Goal: Information Seeking & Learning: Learn about a topic

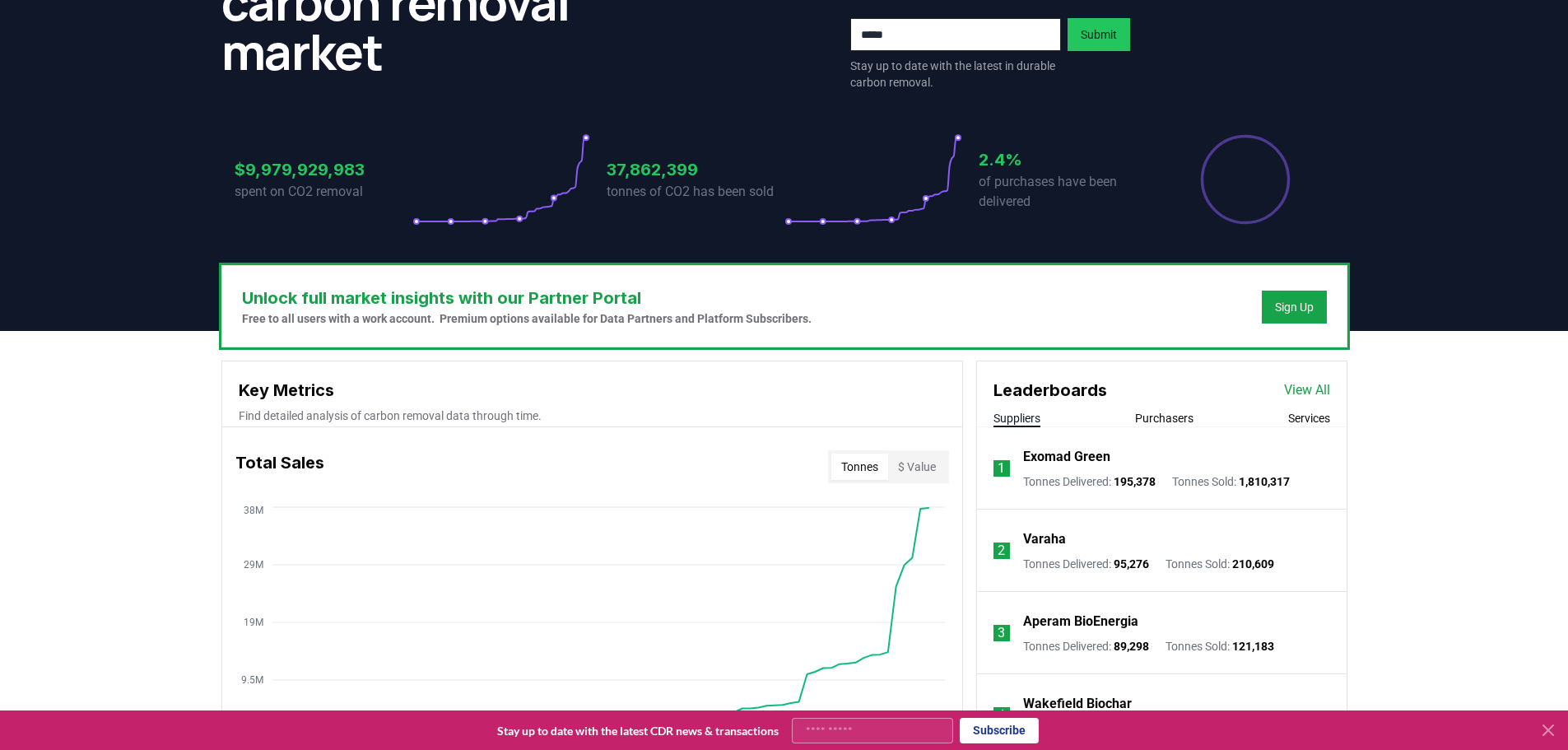
scroll to position [247, 0]
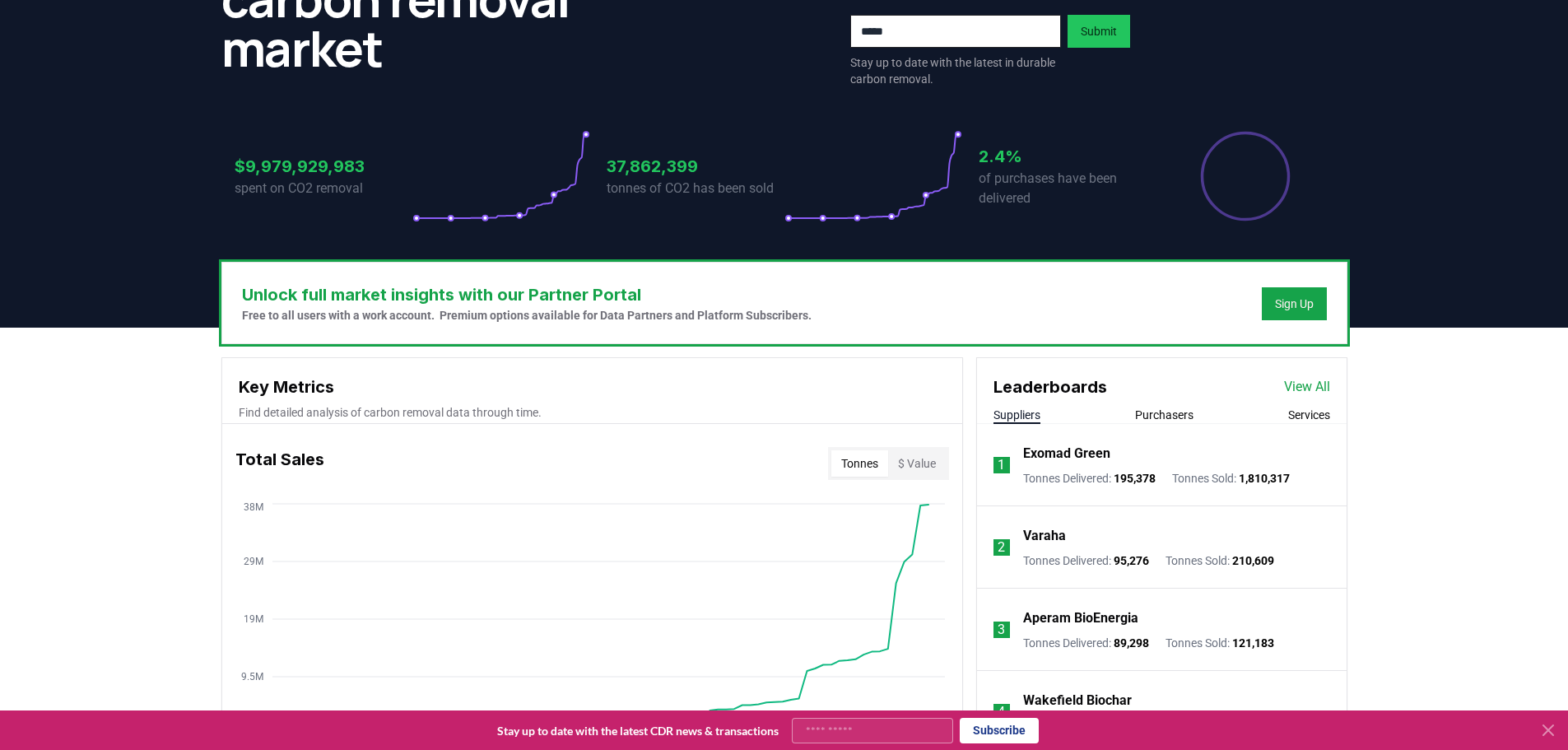
click at [543, 369] on div "Key Metrics Find detailed analysis of carbon removal data through time." at bounding box center [592, 391] width 740 height 66
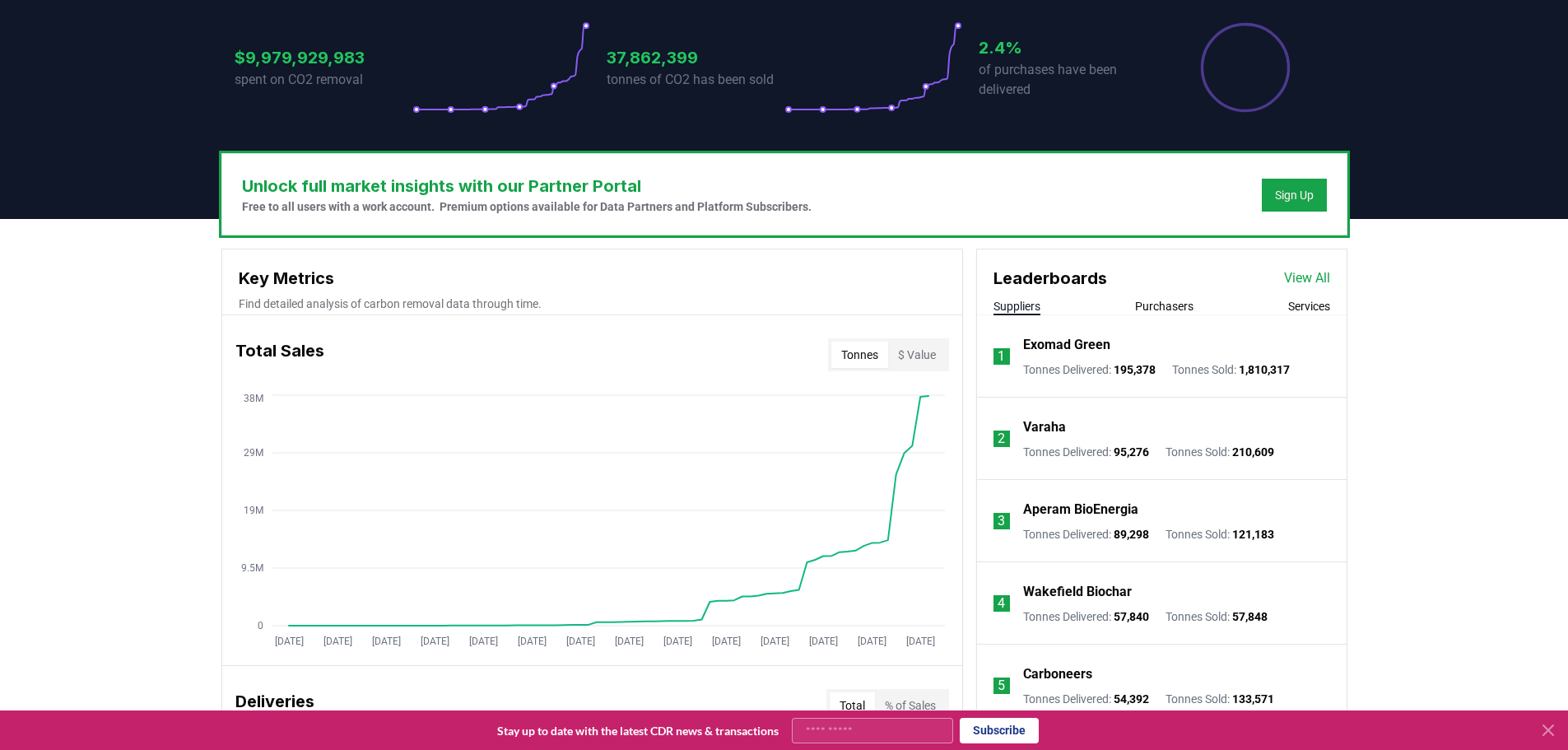
scroll to position [494, 0]
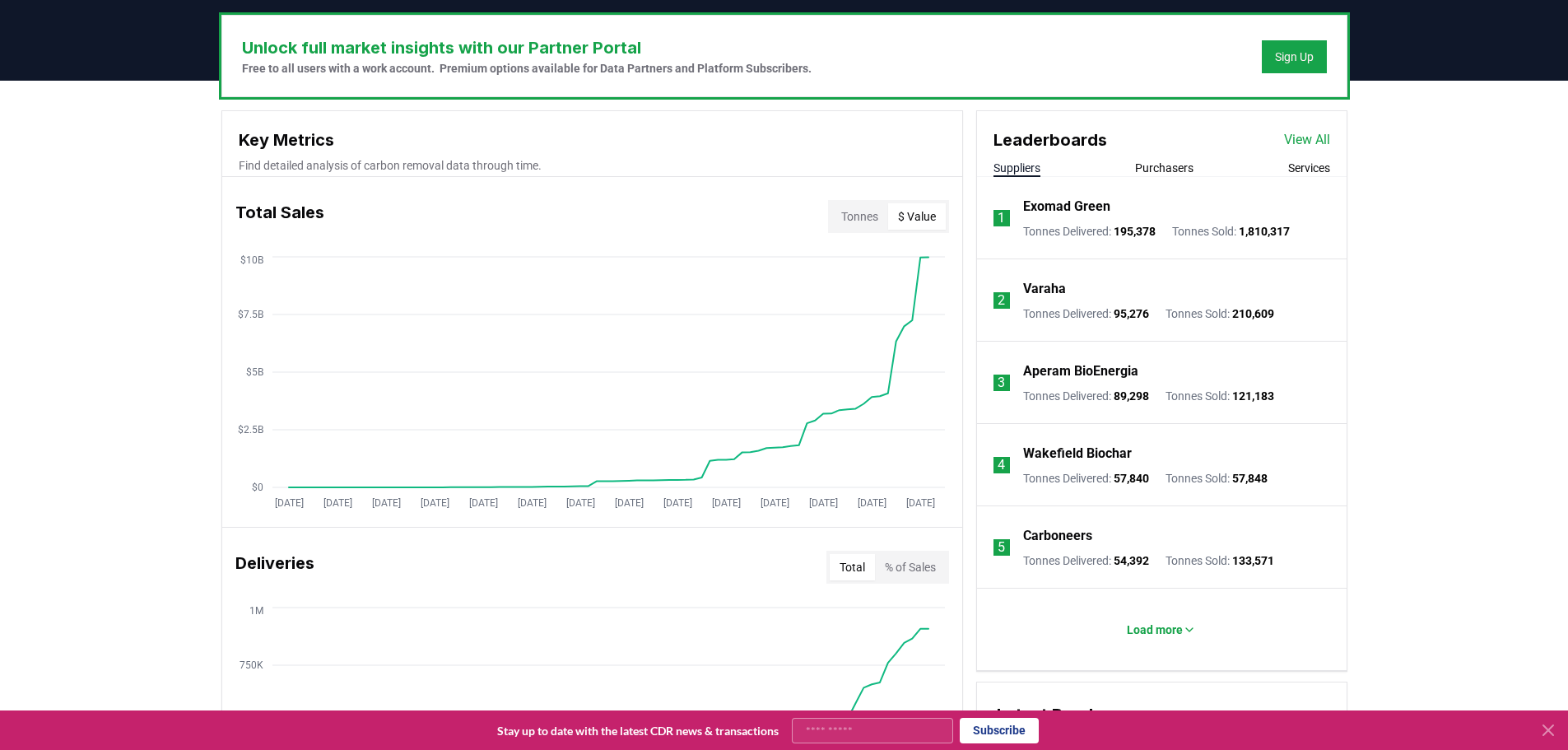
click at [925, 222] on button "$ Value" at bounding box center [917, 216] width 58 height 26
click at [1184, 160] on button "Purchasers" at bounding box center [1164, 168] width 59 height 17
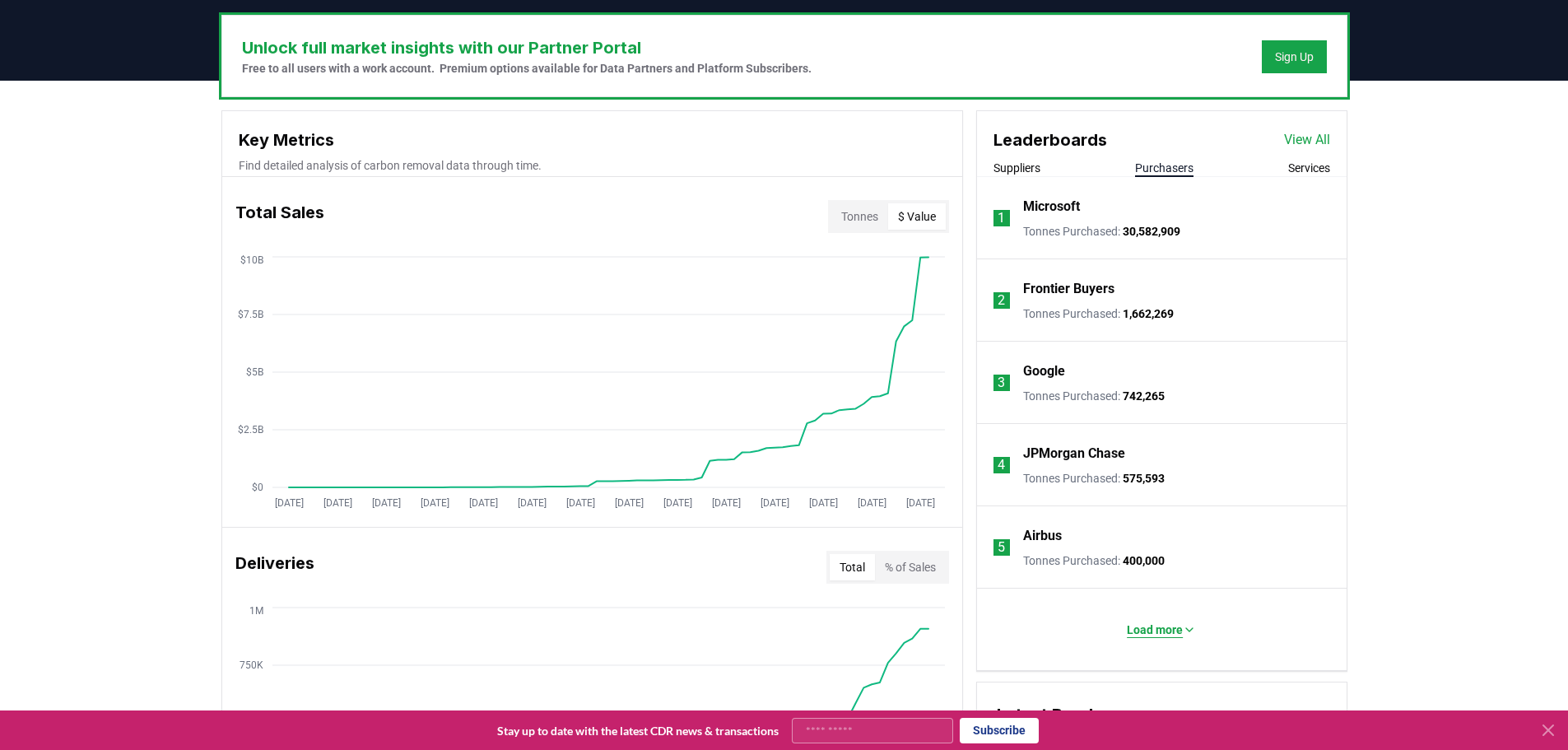
click at [1169, 625] on p "Load more" at bounding box center [1155, 631] width 56 height 17
click at [1306, 173] on button "Services" at bounding box center [1309, 168] width 42 height 17
click at [1032, 167] on button "Suppliers" at bounding box center [1017, 168] width 47 height 17
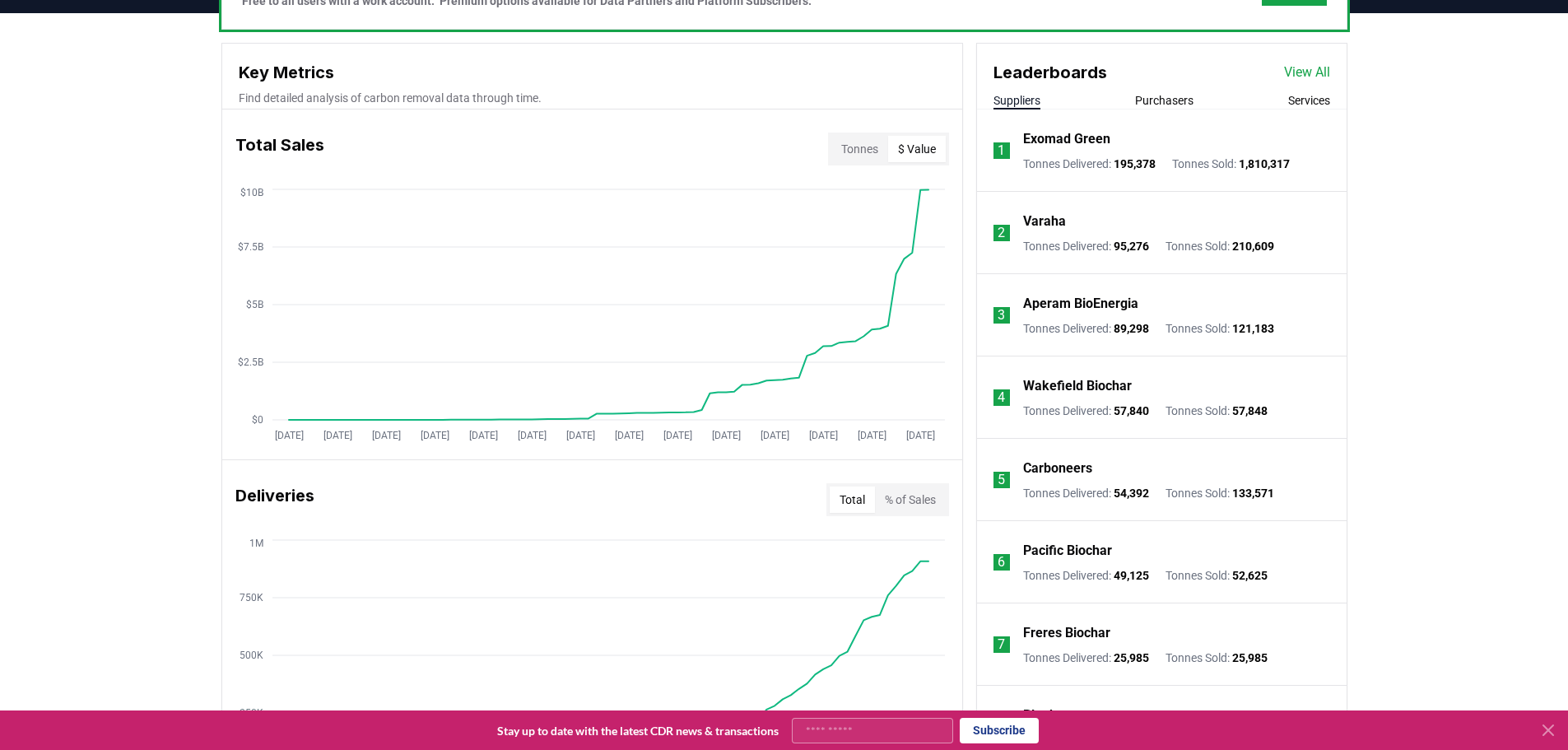
scroll to position [412, 0]
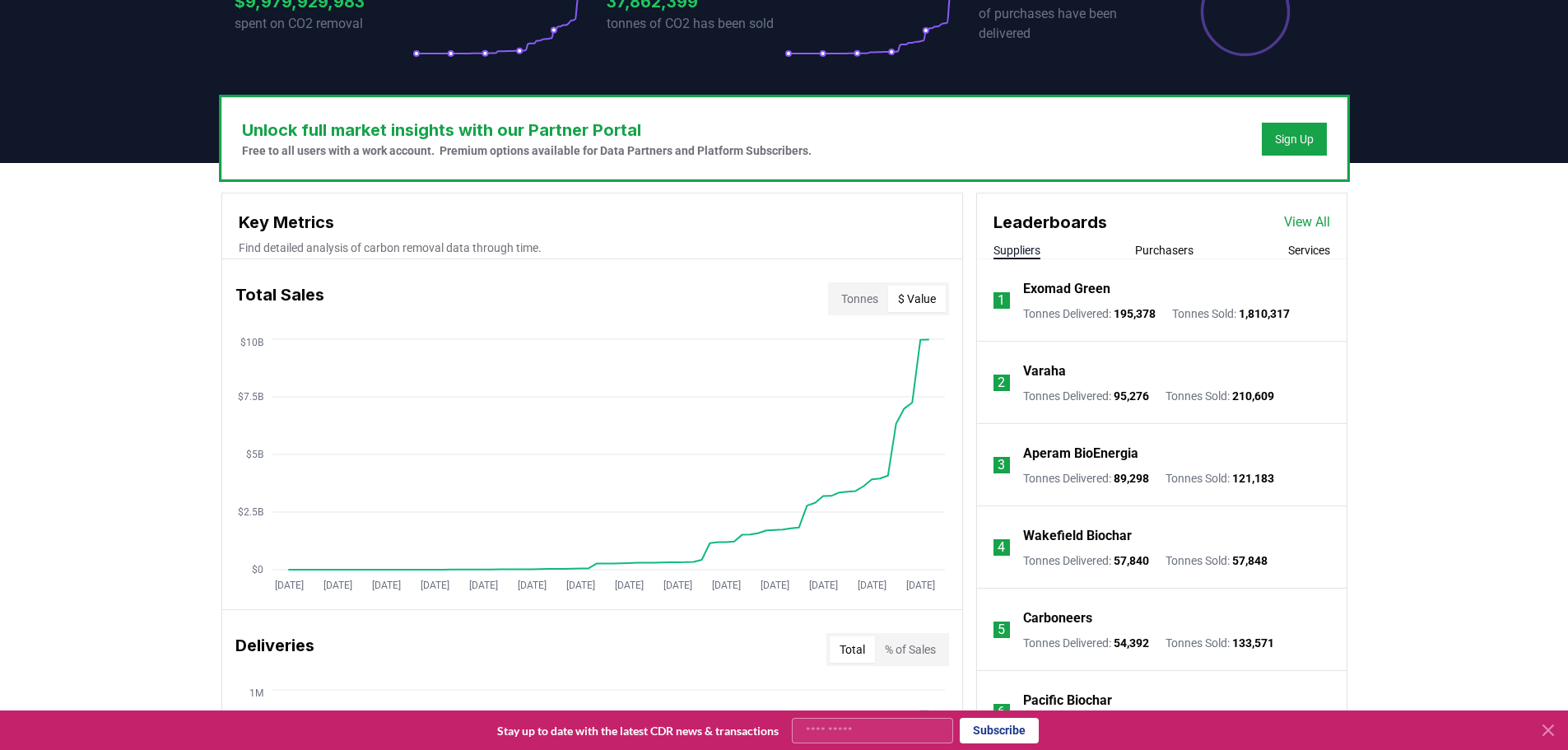
click at [1174, 247] on button "Purchasers" at bounding box center [1164, 251] width 59 height 17
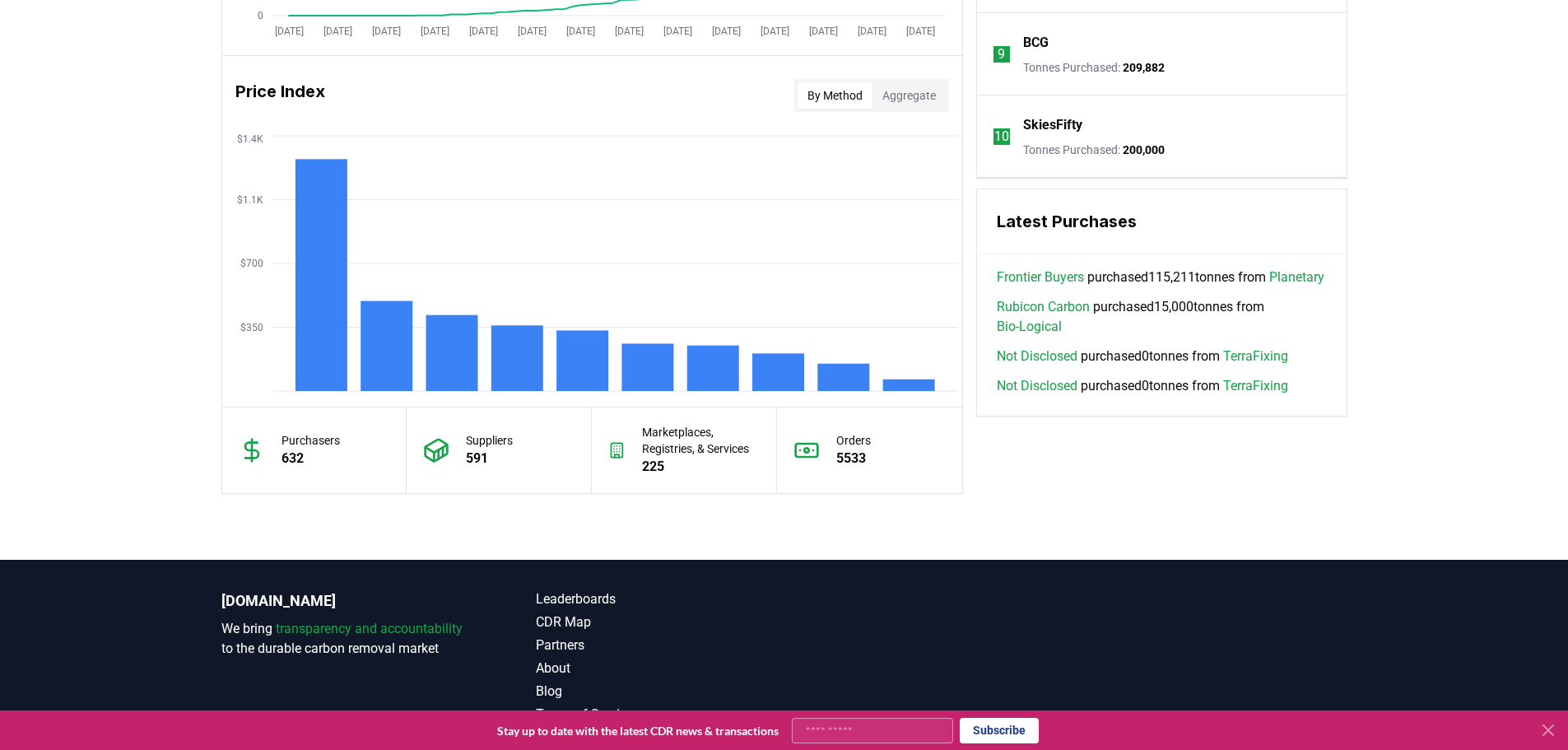
scroll to position [1318, 0]
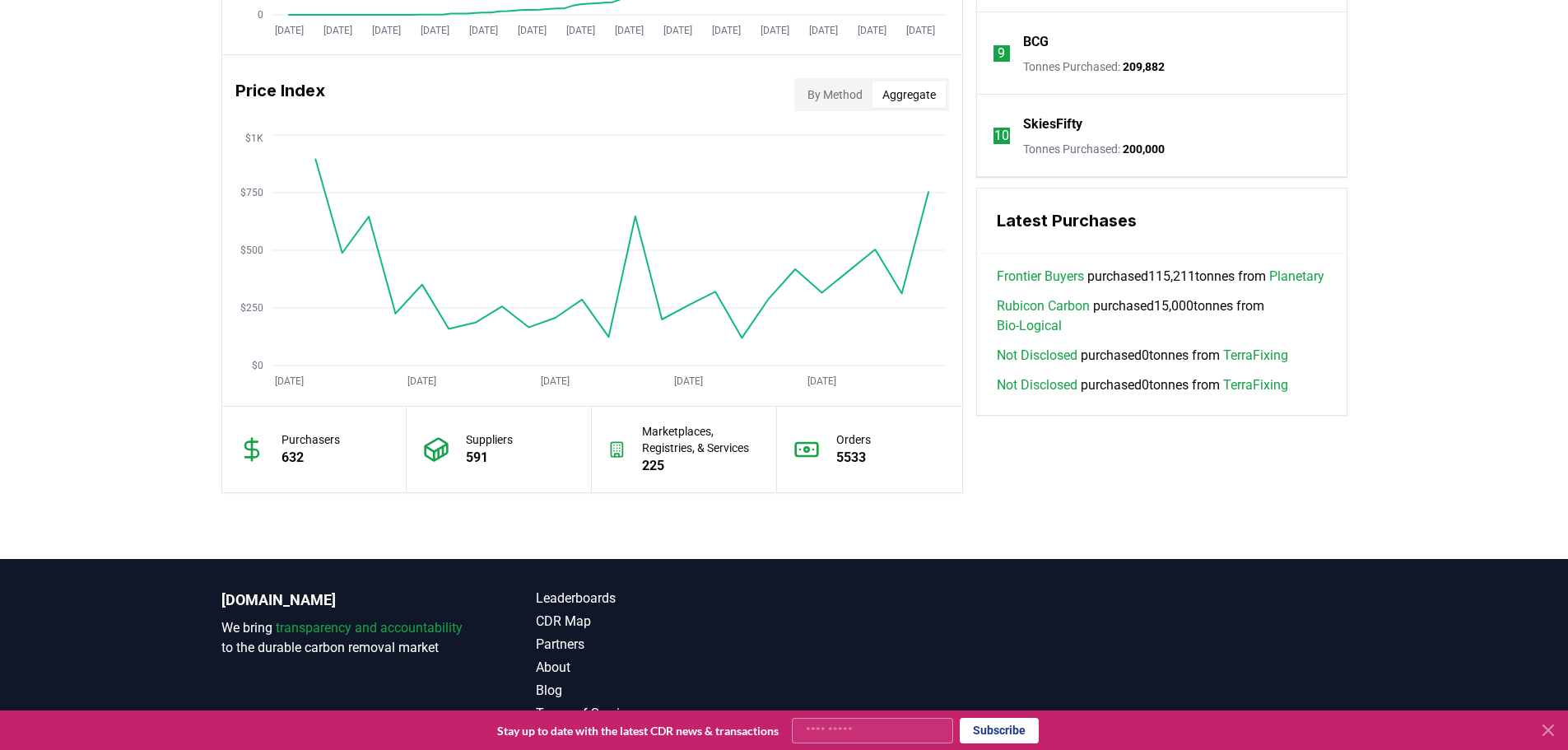
click at [910, 90] on button "Aggregate" at bounding box center [909, 94] width 74 height 26
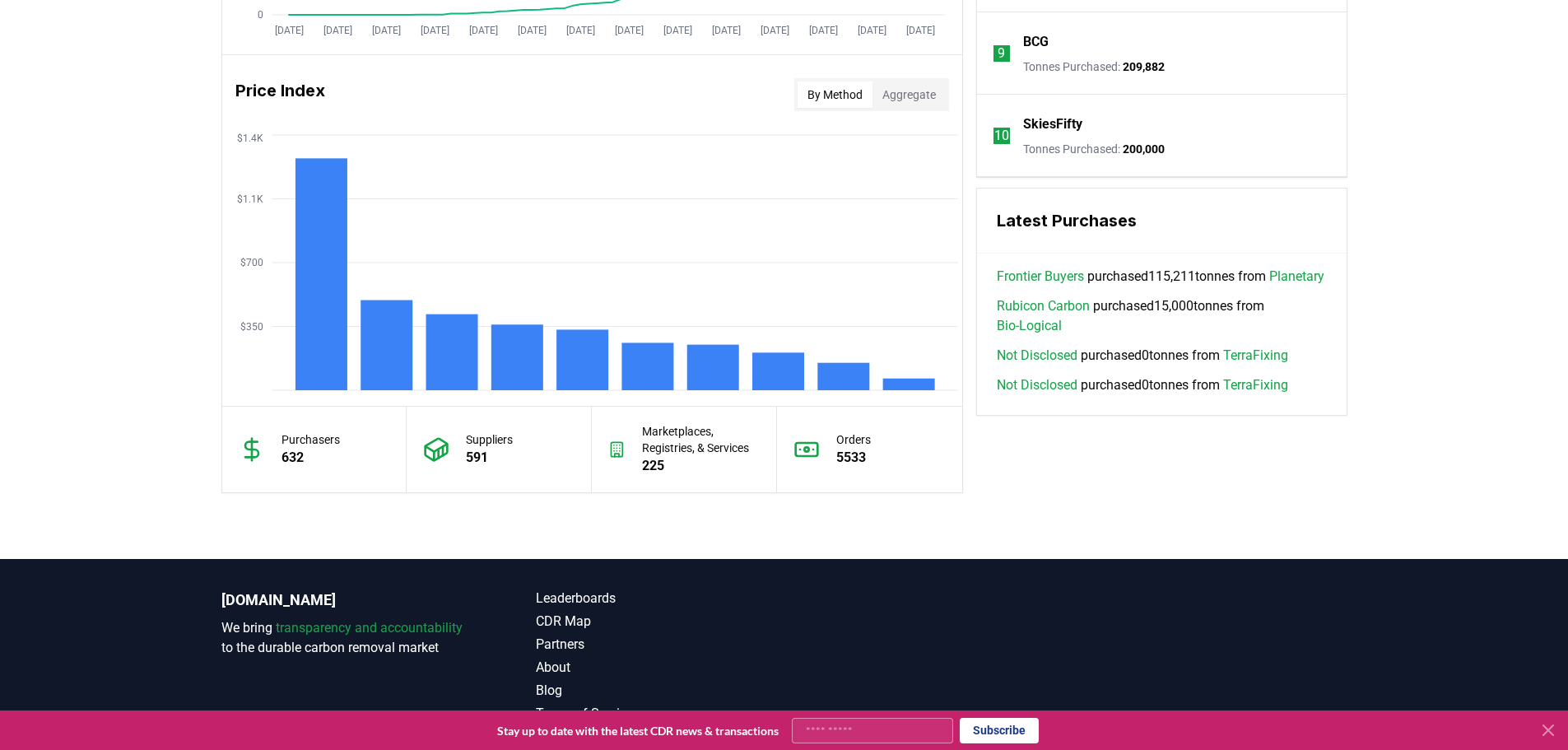
click at [825, 97] on button "By Method" at bounding box center [835, 94] width 75 height 26
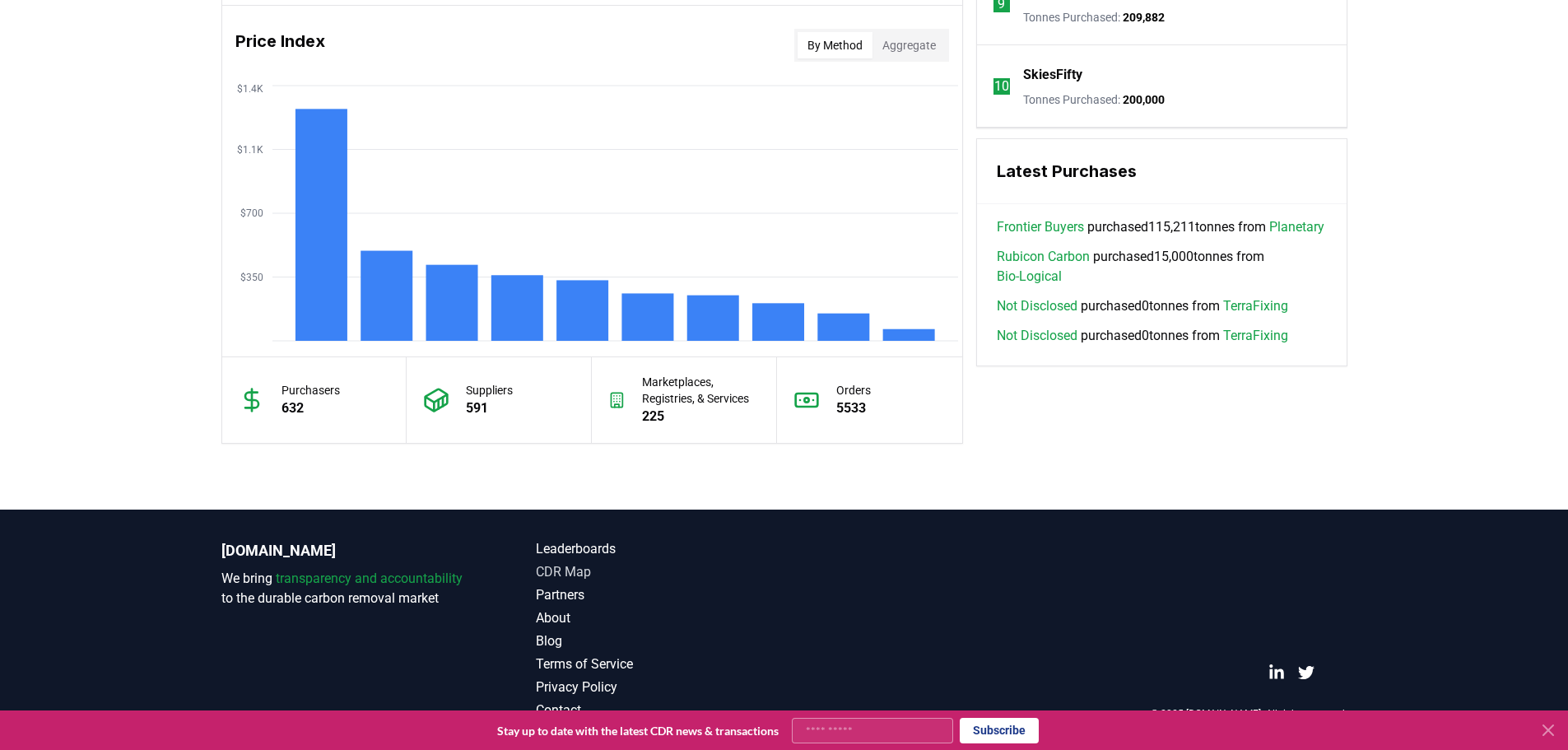
click at [585, 574] on link "CDR Map" at bounding box center [660, 572] width 249 height 20
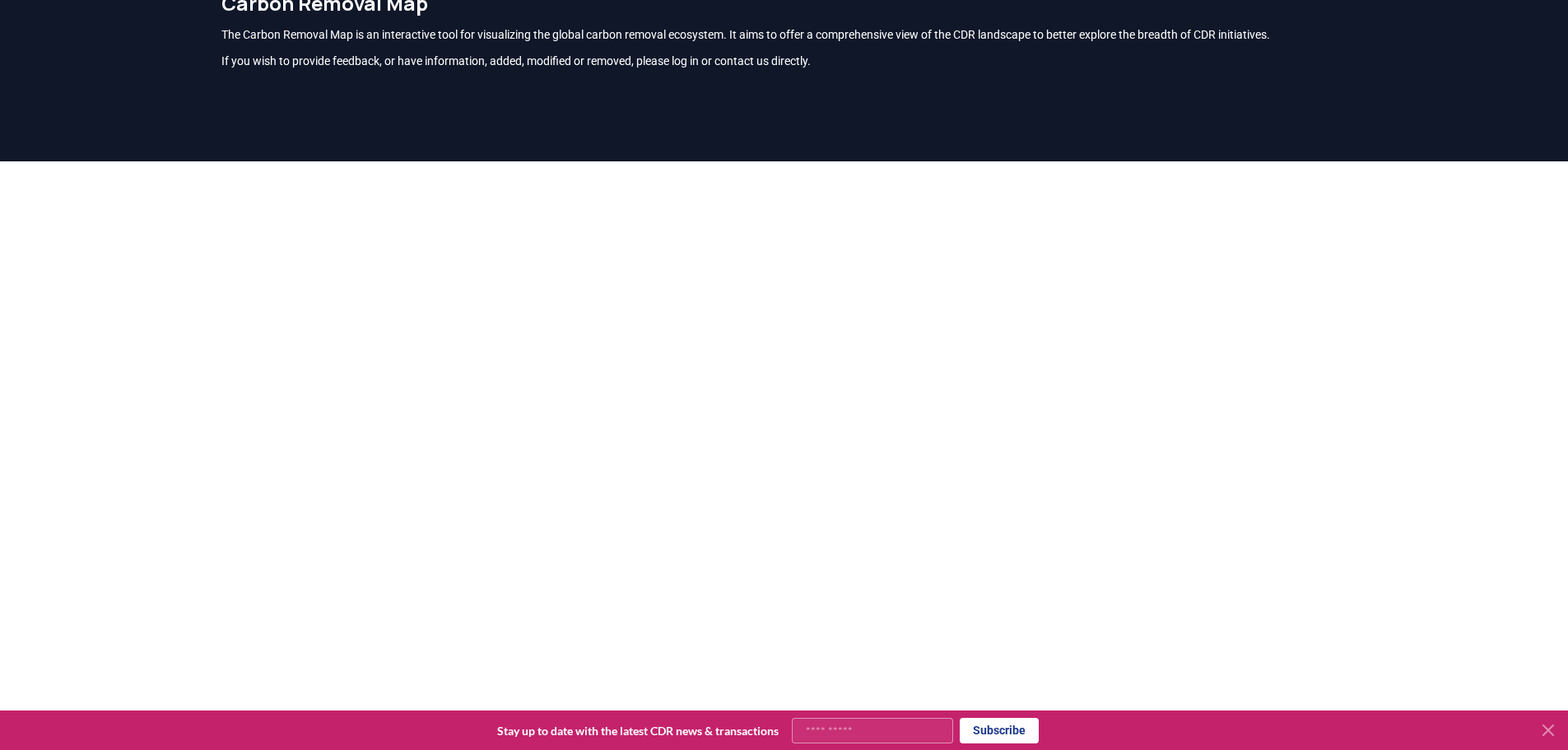
scroll to position [165, 0]
